Goal: Task Accomplishment & Management: Manage account settings

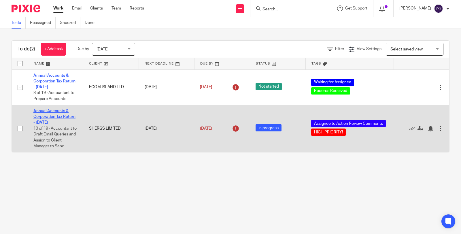
click at [47, 120] on link "Annual Accounts & Corporation Tax Return - January 31, 2025" at bounding box center [54, 117] width 42 height 16
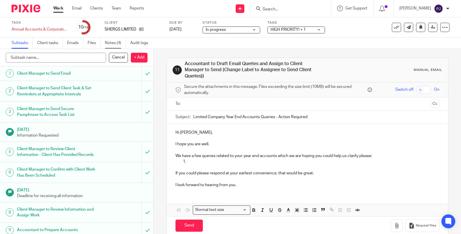
click at [113, 40] on link "Notes (4)" at bounding box center [115, 42] width 21 height 11
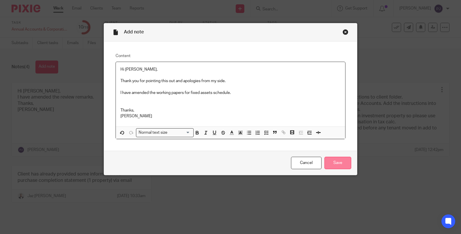
click at [329, 165] on input "Save" at bounding box center [337, 163] width 27 height 12
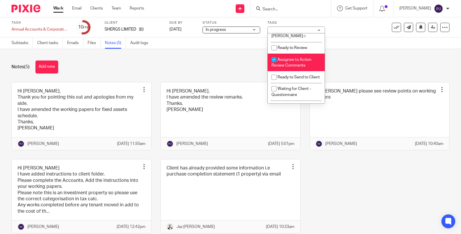
scroll to position [192, 0]
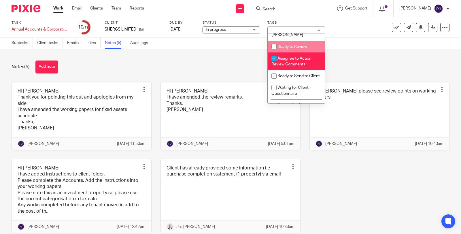
click at [292, 49] on span "Ready to Review" at bounding box center [292, 47] width 30 height 4
checkbox input "true"
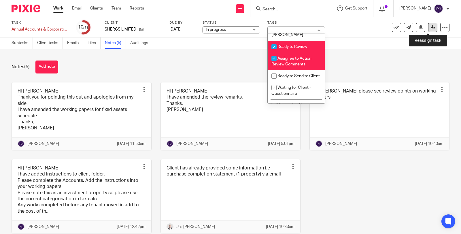
click at [428, 28] on link at bounding box center [432, 27] width 9 height 9
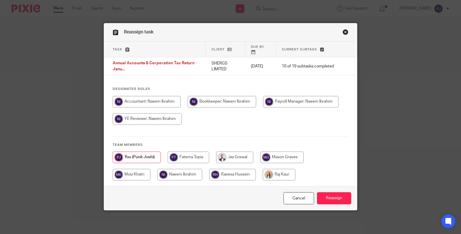
click at [184, 169] on input "radio" at bounding box center [179, 175] width 45 height 12
radio input "true"
click at [335, 195] on input "Reassign" at bounding box center [334, 198] width 34 height 12
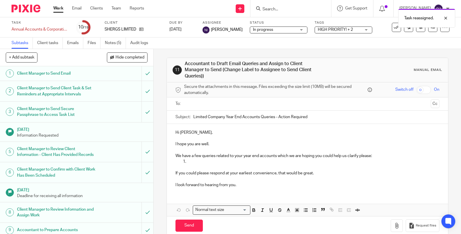
click at [59, 5] on link "Work" at bounding box center [58, 8] width 10 height 6
